Goal: Task Accomplishment & Management: Manage account settings

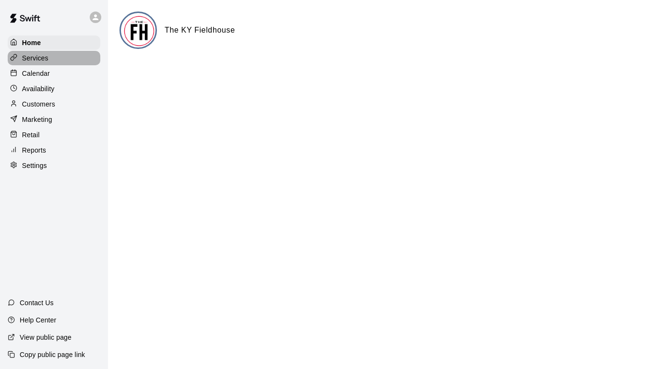
click at [28, 55] on p "Services" at bounding box center [35, 58] width 26 height 10
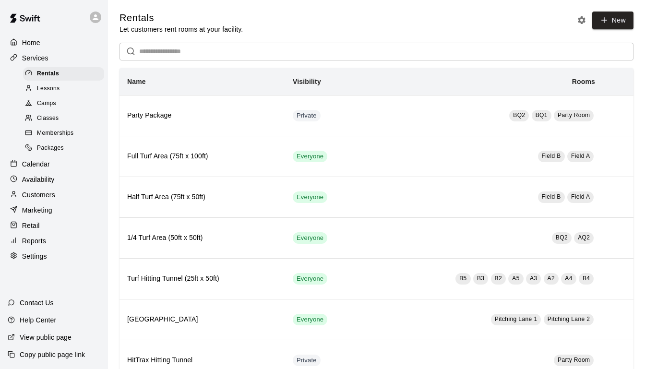
click at [69, 133] on span "Memberships" at bounding box center [55, 134] width 36 height 10
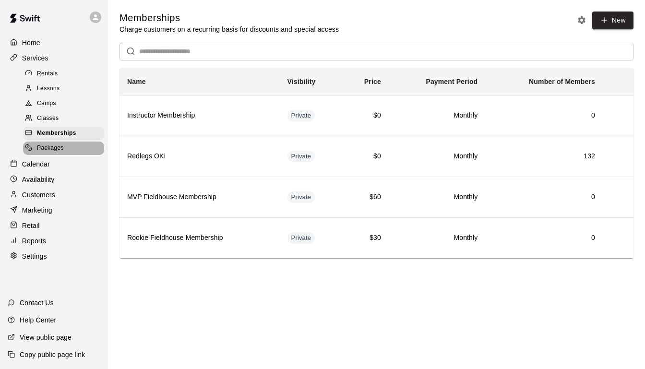
click at [66, 148] on div "Packages" at bounding box center [63, 148] width 81 height 13
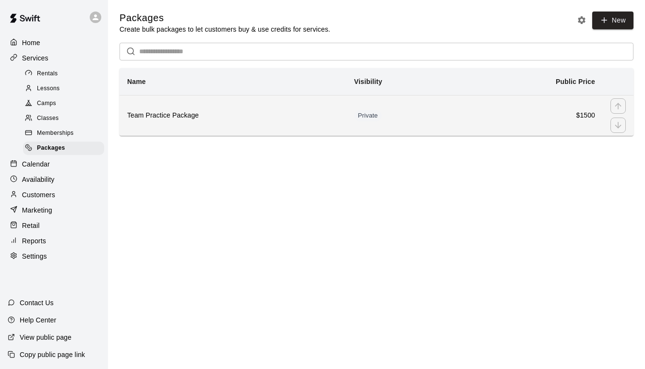
click at [488, 113] on h6 "$1500" at bounding box center [531, 115] width 127 height 11
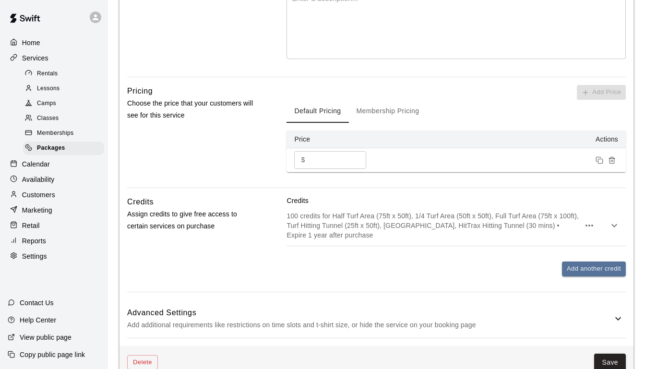
scroll to position [292, 0]
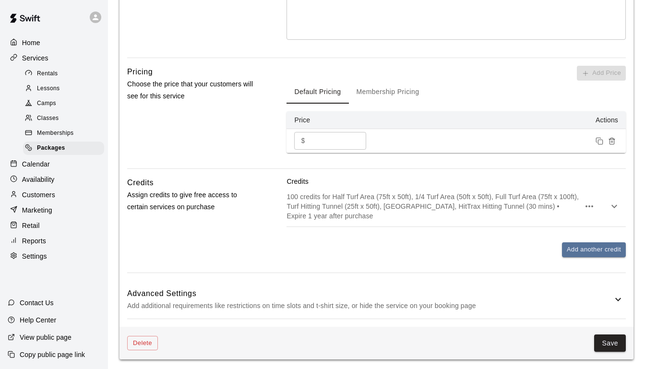
click at [578, 301] on p "Add additional requirements like restrictions on time slots and t-shirt size, o…" at bounding box center [369, 306] width 485 height 12
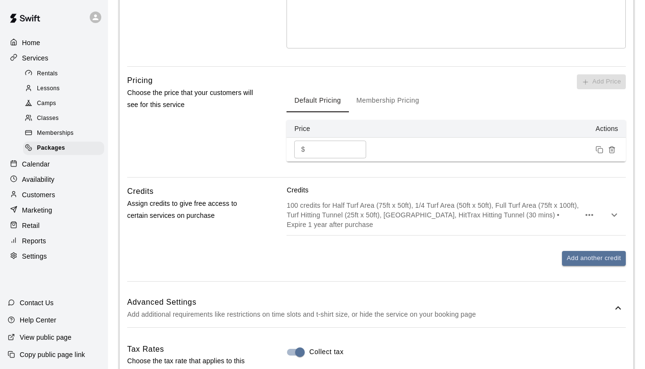
scroll to position [236, 0]
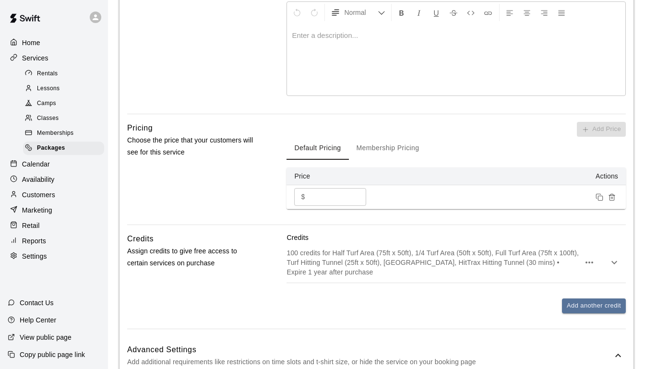
click at [69, 131] on span "Memberships" at bounding box center [55, 134] width 36 height 10
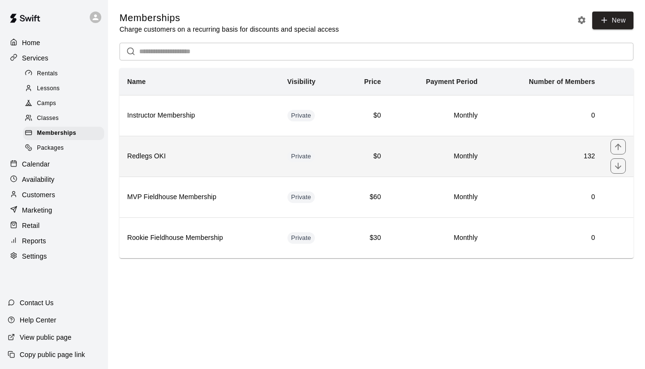
click at [257, 161] on th "Redlegs OKI" at bounding box center [200, 156] width 160 height 41
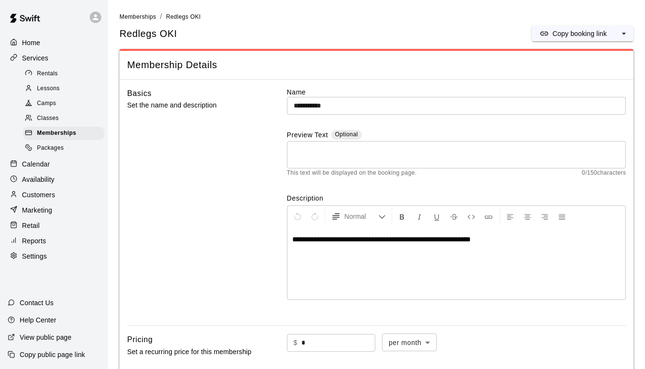
scroll to position [198, 0]
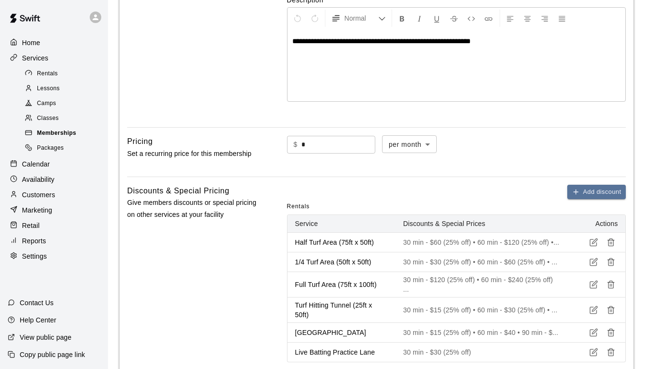
click at [47, 132] on span "Memberships" at bounding box center [56, 134] width 39 height 10
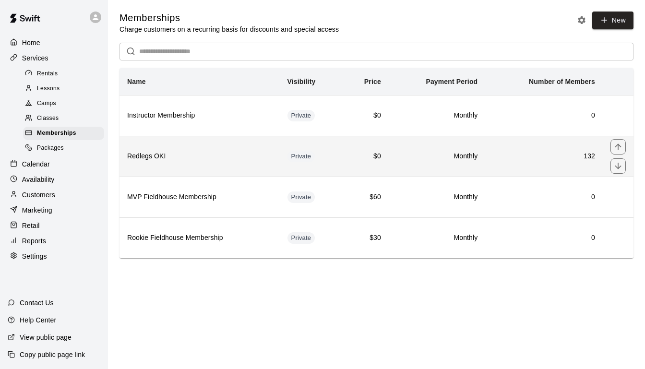
click at [245, 155] on h6 "Redlegs OKI" at bounding box center [199, 156] width 145 height 11
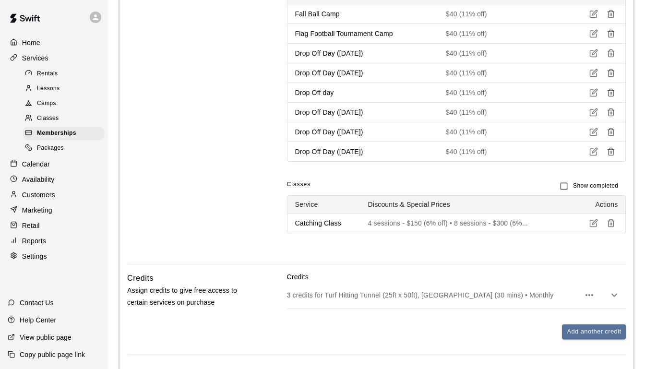
scroll to position [868, 0]
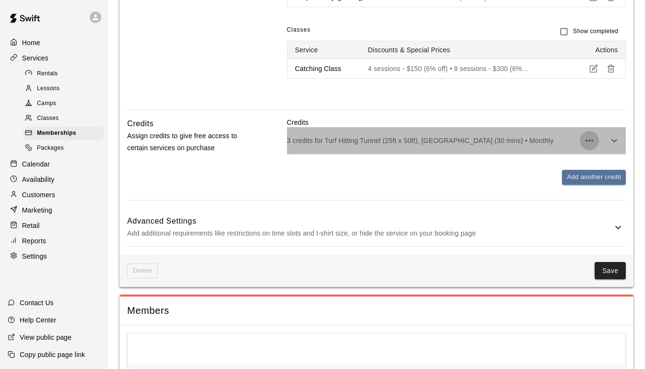
click at [588, 135] on icon "button" at bounding box center [590, 141] width 12 height 12
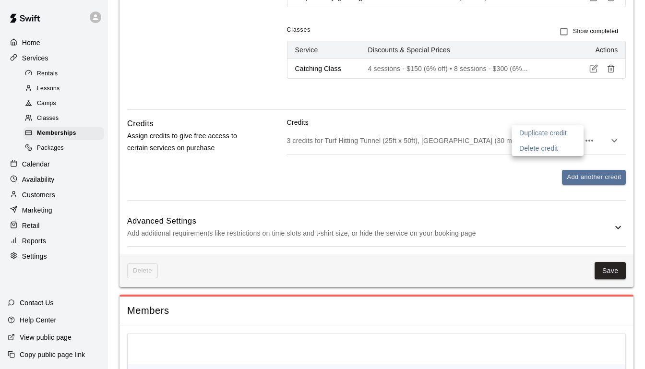
click at [458, 135] on div at bounding box center [322, 184] width 645 height 369
click at [459, 136] on p "3 credits for Turf Hitting Tunnel (25ft x 50ft), [GEOGRAPHIC_DATA] (30 mins) • …" at bounding box center [433, 141] width 293 height 10
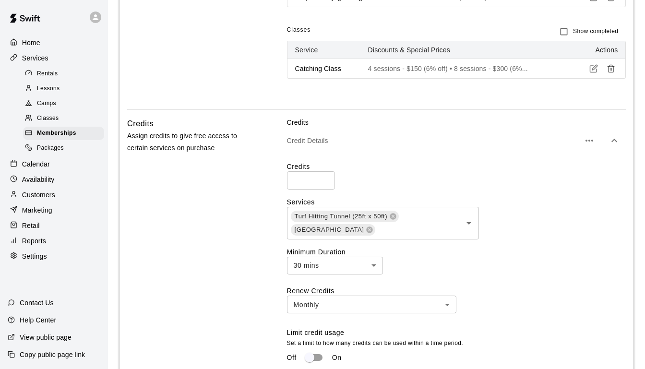
click at [55, 146] on span "Packages" at bounding box center [50, 149] width 27 height 10
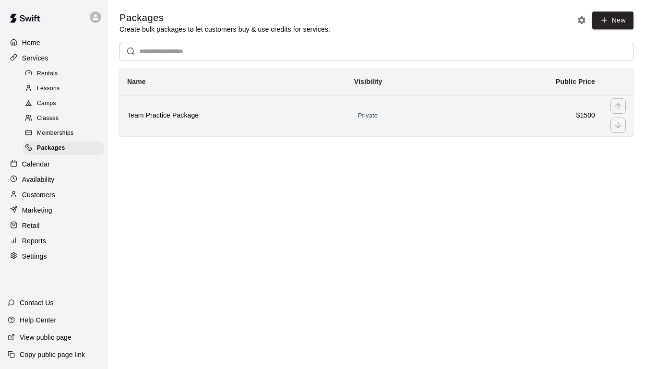
click at [243, 128] on th "Team Practice Package" at bounding box center [233, 115] width 227 height 41
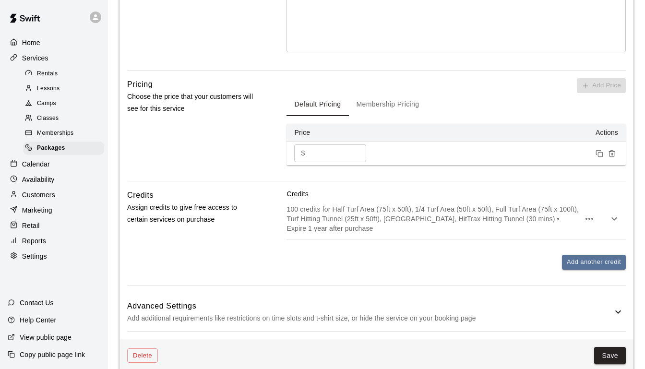
scroll to position [292, 0]
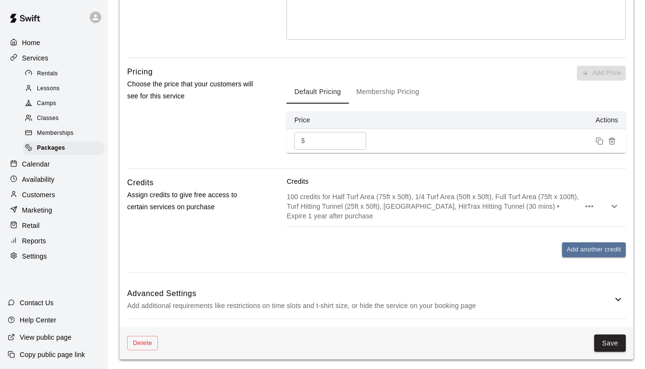
click at [400, 206] on p "100 credits for Half Turf Area (75ft x 50ft), 1/4 Turf Area (50ft x 50ft), Full…" at bounding box center [433, 206] width 293 height 29
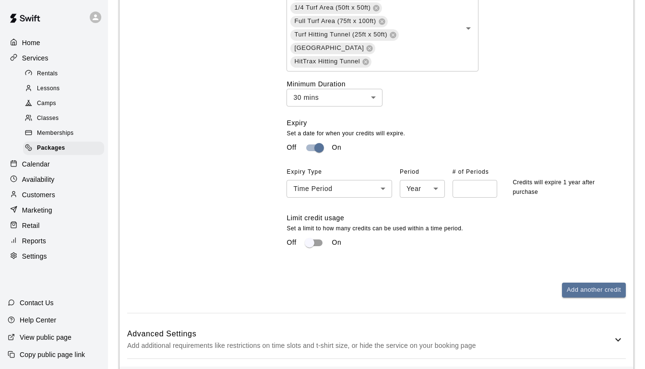
scroll to position [575, 0]
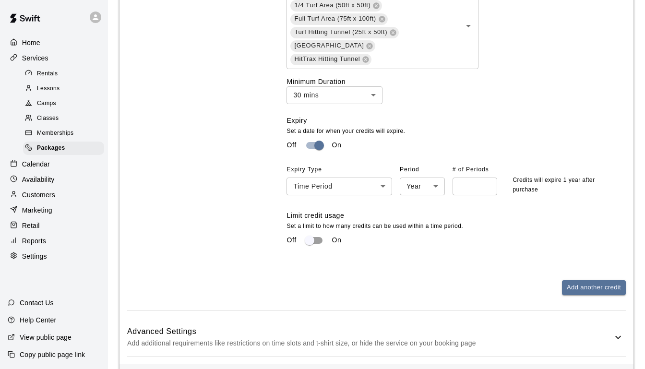
click at [48, 73] on span "Rentals" at bounding box center [47, 74] width 21 height 10
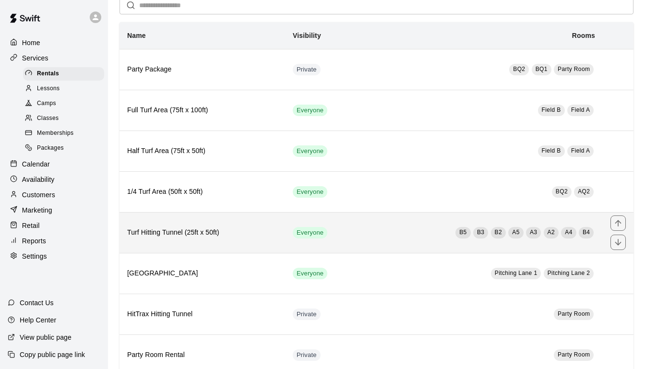
scroll to position [72, 0]
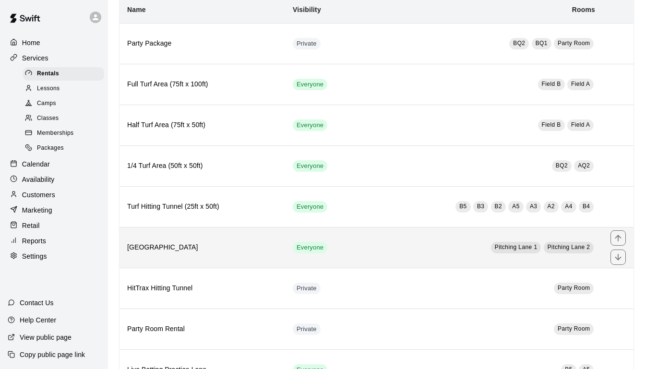
click at [370, 245] on td "[GEOGRAPHIC_DATA] [STREET_ADDRESS]" at bounding box center [482, 247] width 241 height 41
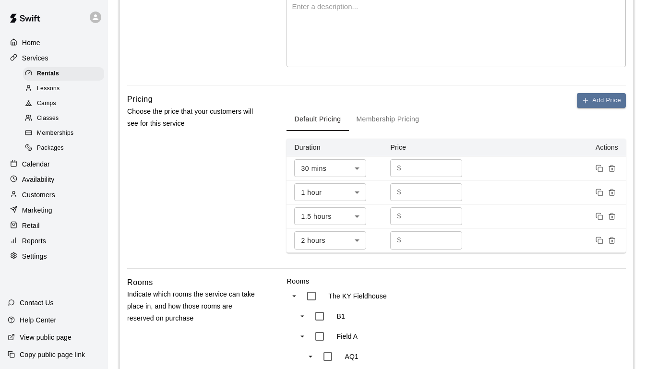
scroll to position [194, 0]
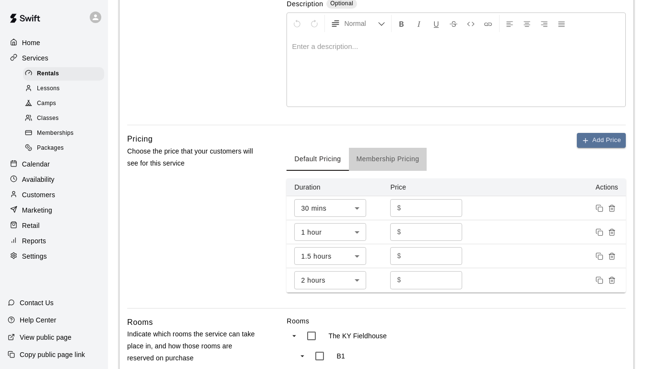
click at [379, 157] on button "Membership Pricing" at bounding box center [388, 159] width 78 height 23
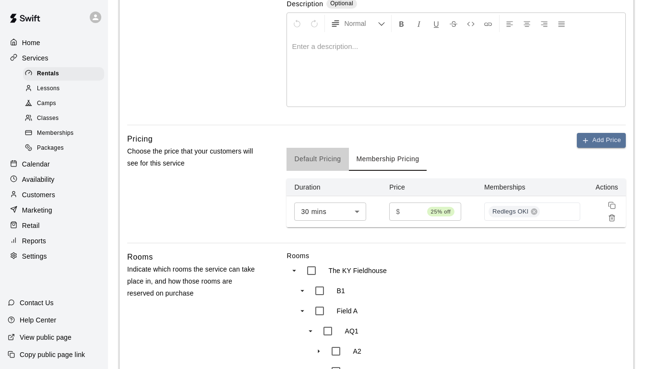
click at [304, 155] on button "Default Pricing" at bounding box center [318, 159] width 62 height 23
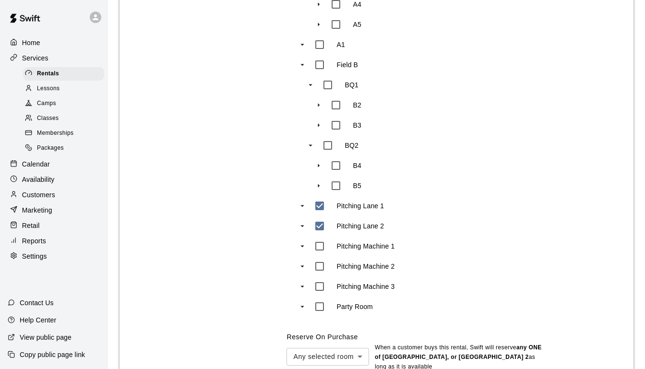
scroll to position [782, 0]
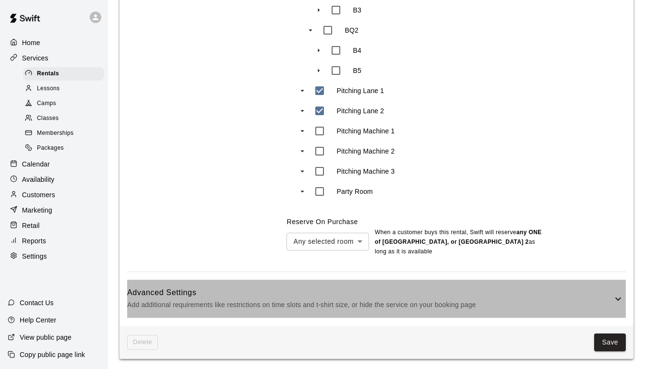
click at [317, 292] on h6 "Advanced Settings" at bounding box center [369, 293] width 485 height 12
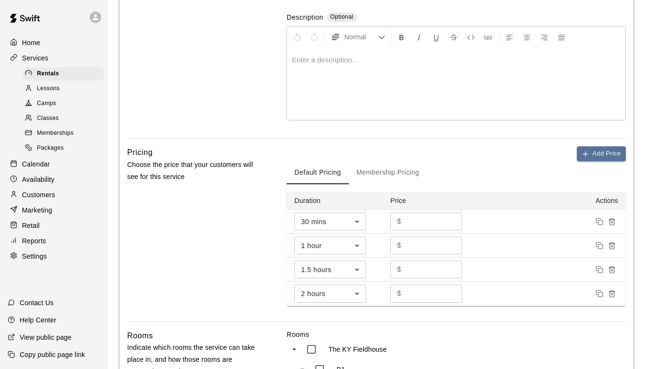
scroll to position [0, 0]
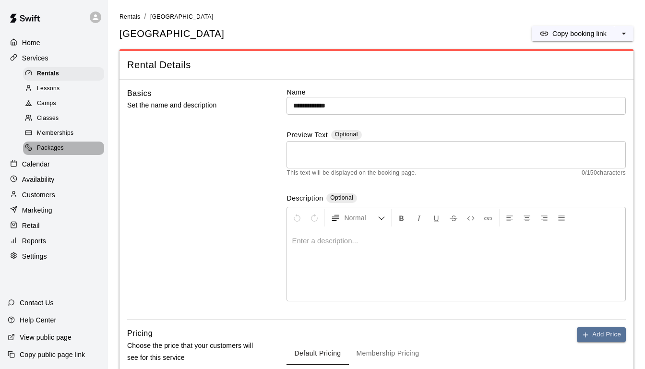
click at [54, 151] on span "Packages" at bounding box center [50, 149] width 27 height 10
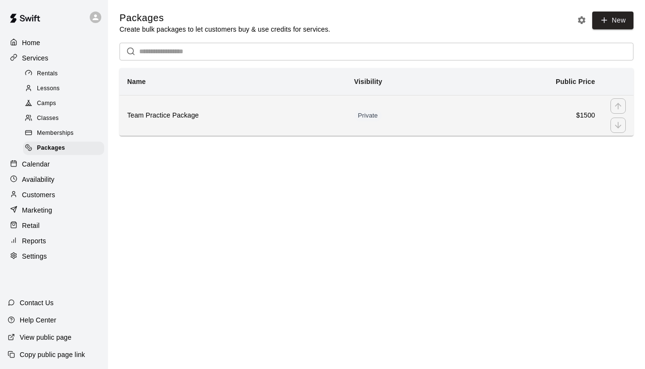
click at [228, 114] on h6 "Team Practice Package" at bounding box center [233, 115] width 212 height 11
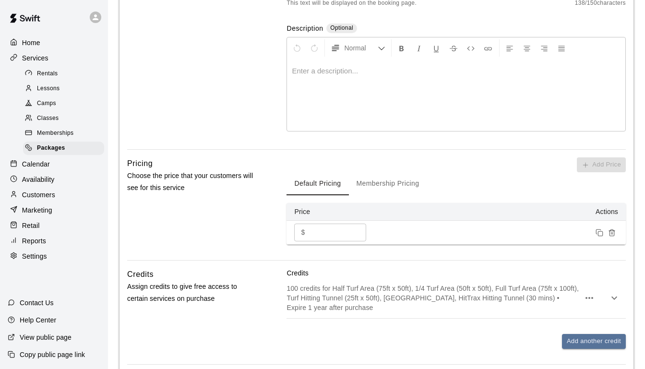
scroll to position [292, 0]
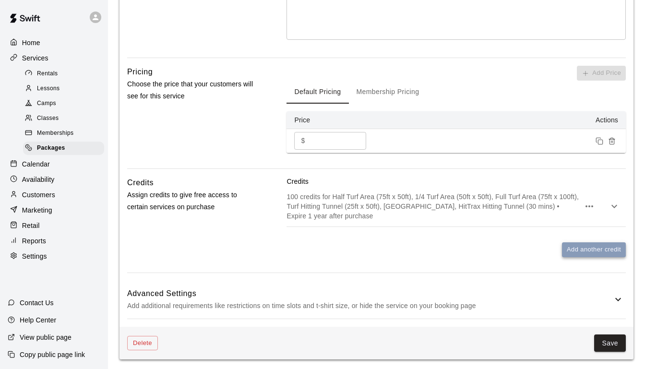
click at [592, 249] on button "Add another credit" at bounding box center [594, 249] width 64 height 15
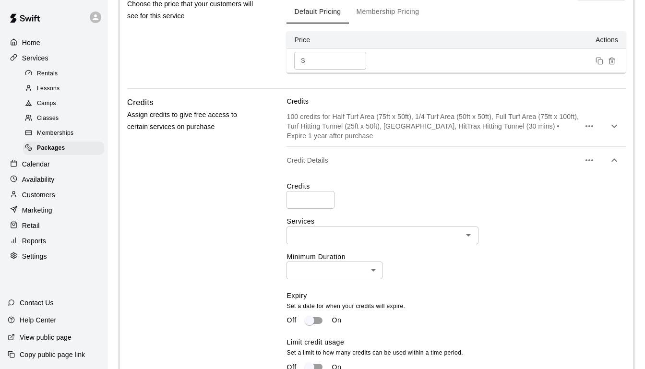
scroll to position [342, 0]
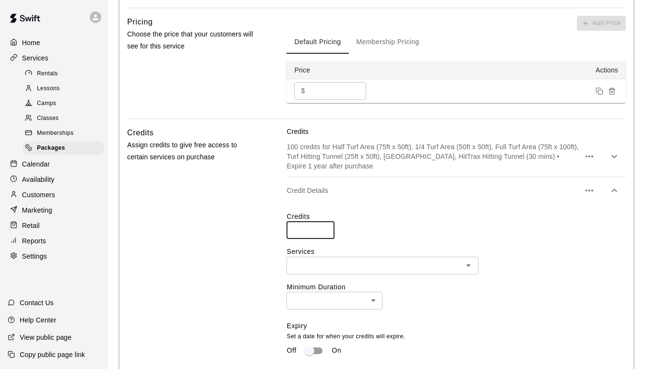
type input "*"
click at [323, 228] on input "*" at bounding box center [311, 230] width 48 height 18
click at [469, 262] on icon "Open" at bounding box center [469, 266] width 12 height 12
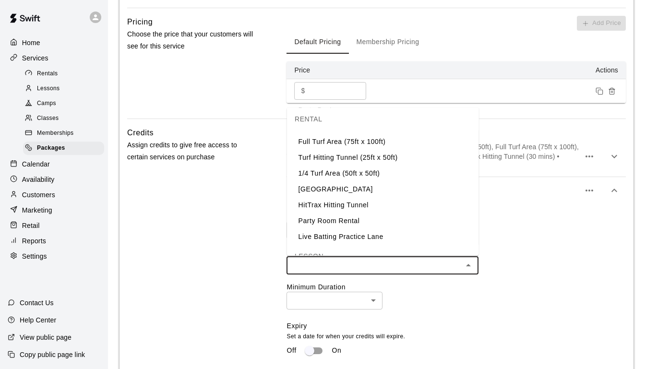
scroll to position [14, 0]
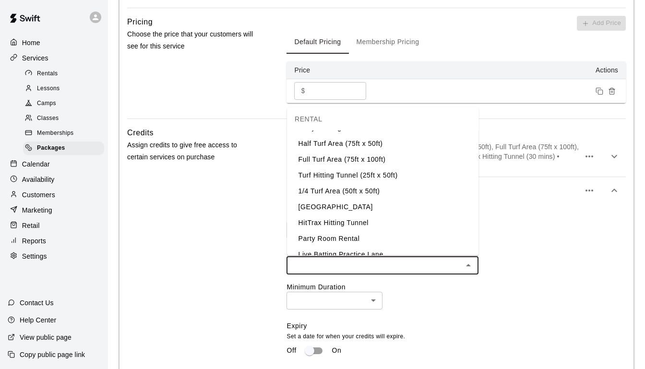
click at [444, 214] on li "[GEOGRAPHIC_DATA]" at bounding box center [383, 208] width 192 height 16
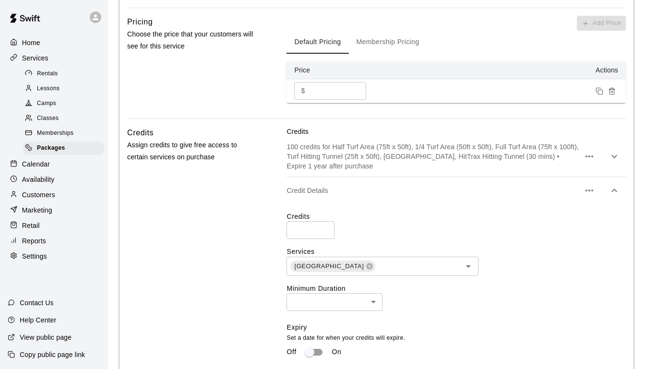
click at [602, 33] on div "Default Pricing Membership Pricing" at bounding box center [456, 42] width 339 height 23
click at [600, 16] on div "Add Price Default Pricing Membership Pricing Price Actions $ **** ​" at bounding box center [456, 59] width 339 height 87
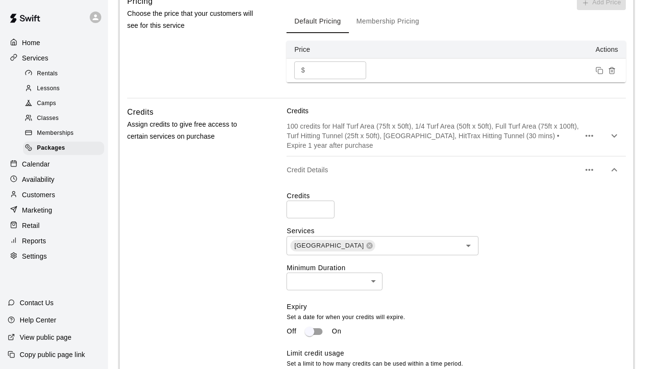
scroll to position [349, 0]
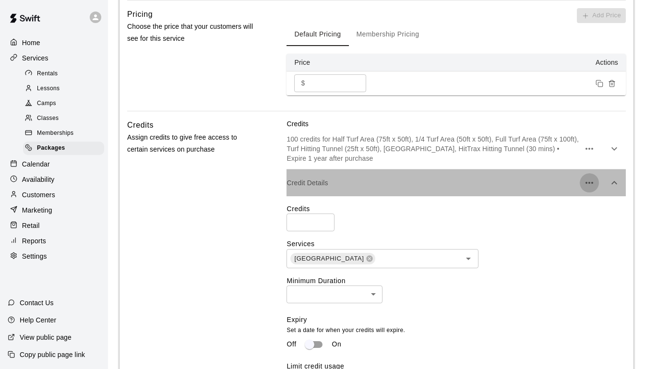
click at [585, 184] on icon "button" at bounding box center [590, 183] width 12 height 12
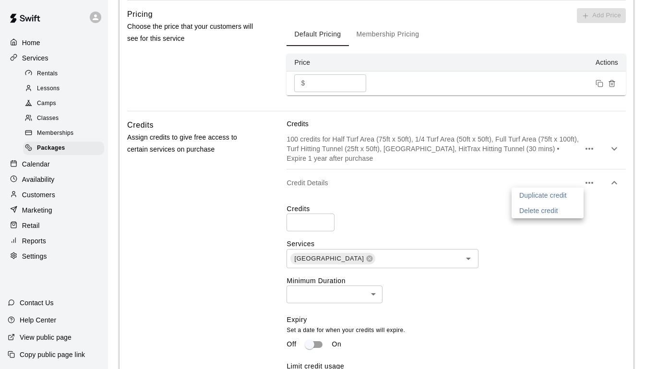
click at [549, 209] on p "Delete credit" at bounding box center [538, 211] width 39 height 10
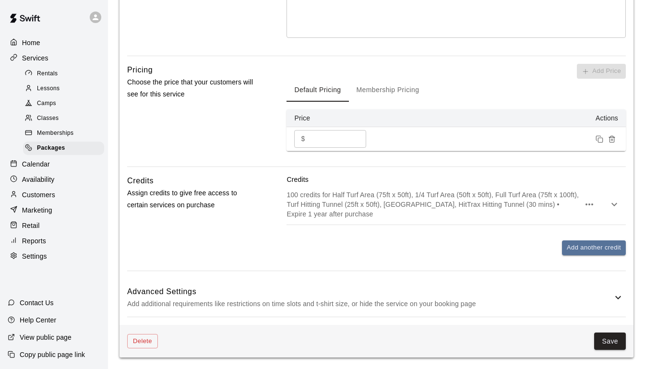
scroll to position [292, 0]
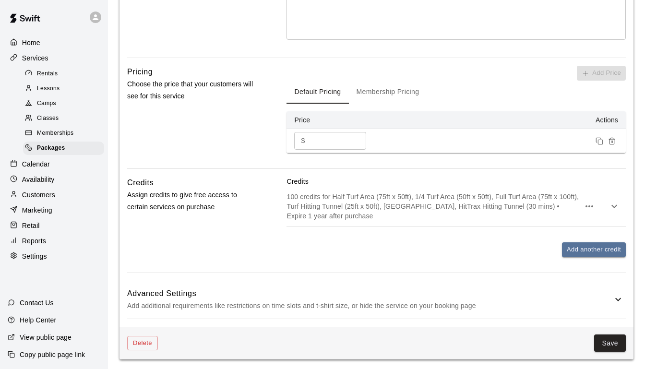
click at [599, 77] on div "Add Price Default Pricing Membership Pricing Price Actions $ **** ​" at bounding box center [456, 109] width 339 height 87
click at [343, 134] on input "****" at bounding box center [338, 141] width 58 height 18
click at [452, 154] on div "Add Price Default Pricing Membership Pricing Price Actions $ **** ​" at bounding box center [456, 117] width 339 height 103
click at [599, 141] on icon "Duplicate price" at bounding box center [600, 141] width 8 height 8
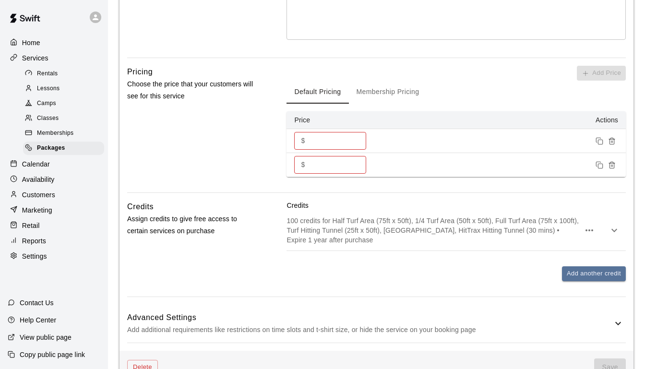
click at [611, 159] on button "Remove price" at bounding box center [612, 165] width 12 height 12
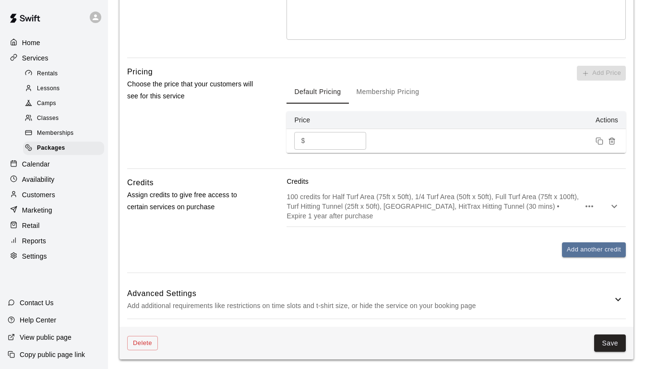
click at [168, 94] on p "Choose the price that your customers will see for this service" at bounding box center [192, 90] width 130 height 24
click at [473, 302] on p "Add additional requirements like restrictions on time slots and t-shirt size, o…" at bounding box center [369, 306] width 485 height 12
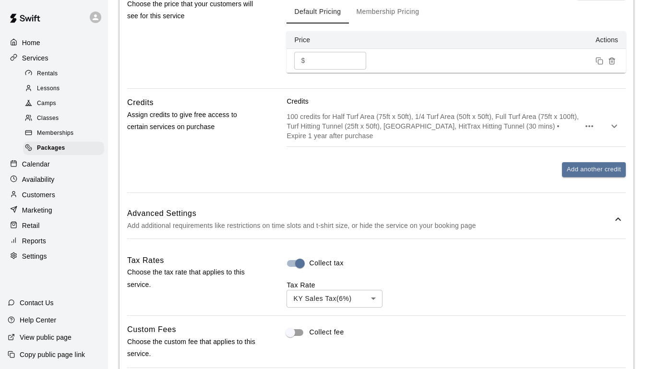
scroll to position [299, 0]
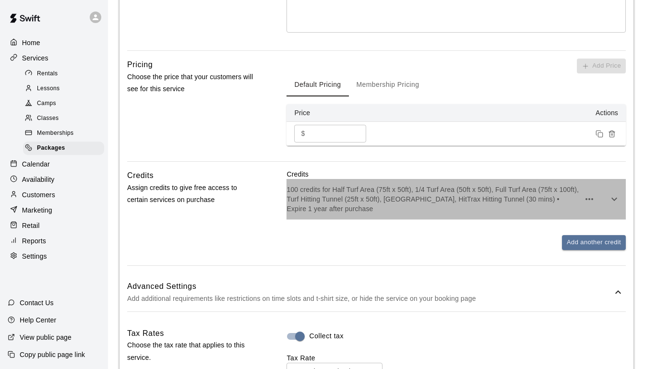
click at [494, 211] on p "100 credits for Half Turf Area (75ft x 50ft), 1/4 Turf Area (50ft x 50ft), Full…" at bounding box center [433, 199] width 293 height 29
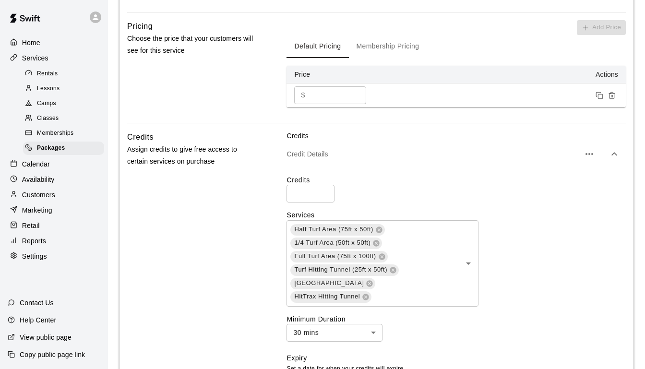
scroll to position [323, 0]
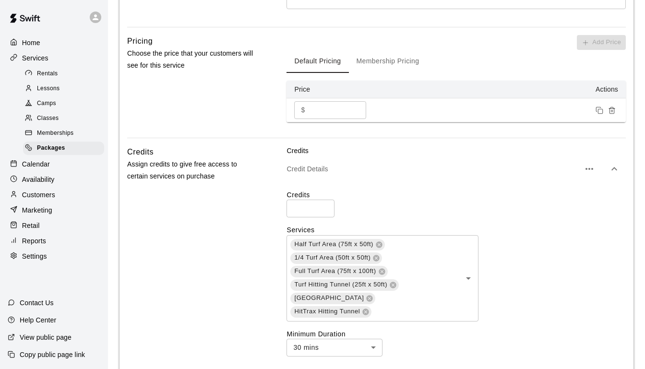
click at [40, 318] on p "Help Center" at bounding box center [38, 320] width 36 height 10
